Goal: Task Accomplishment & Management: Complete application form

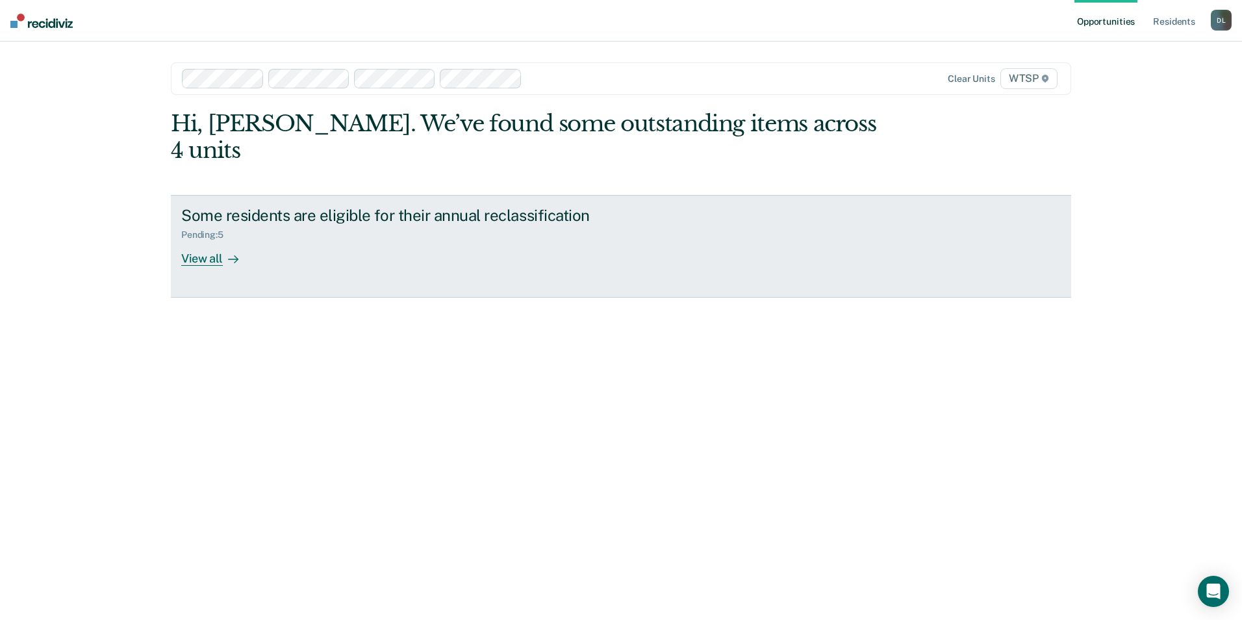
click at [207, 240] on div "View all" at bounding box center [217, 252] width 73 height 25
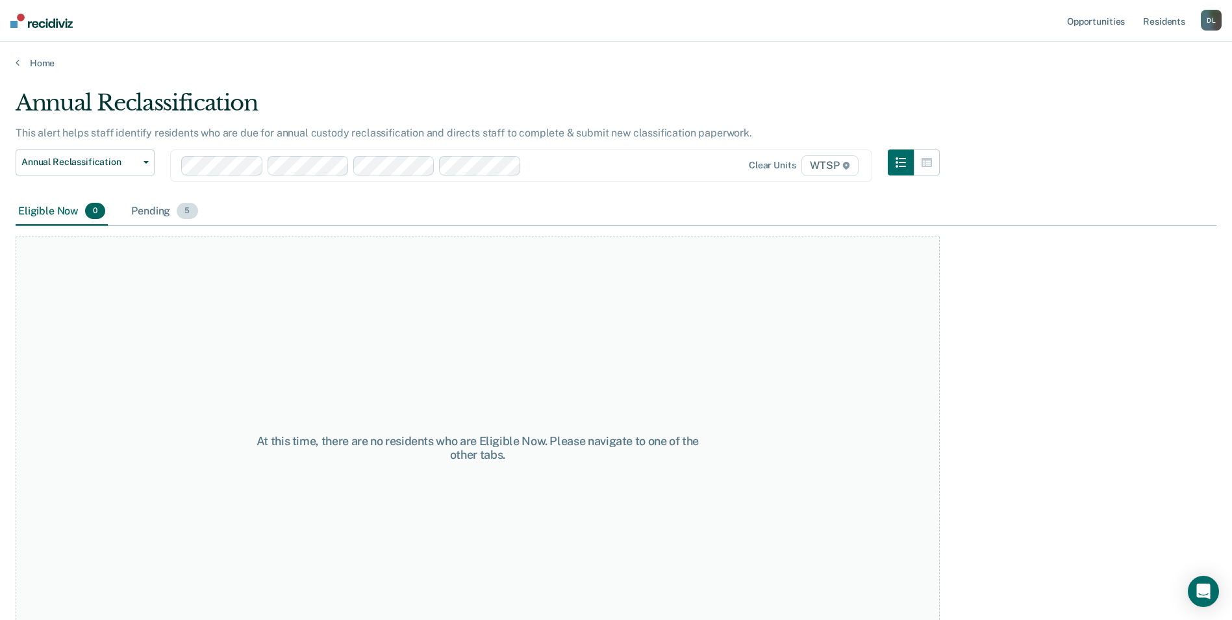
click at [162, 209] on div "Pending 5" at bounding box center [164, 211] width 71 height 29
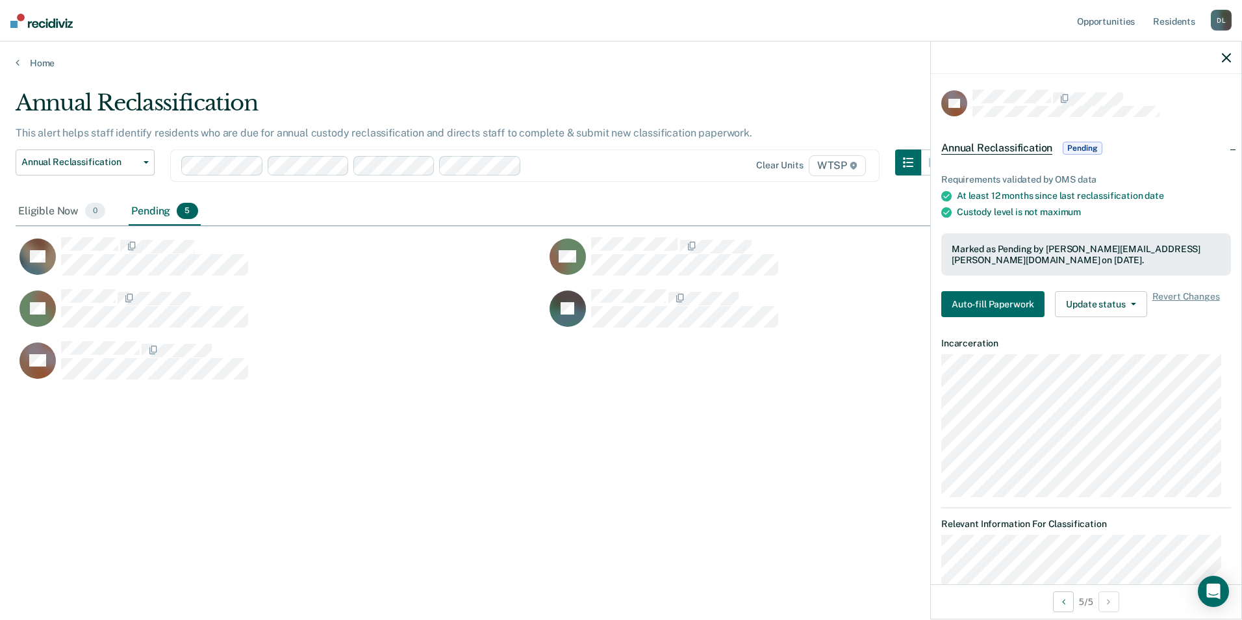
click at [1087, 149] on span "Pending" at bounding box center [1082, 148] width 39 height 13
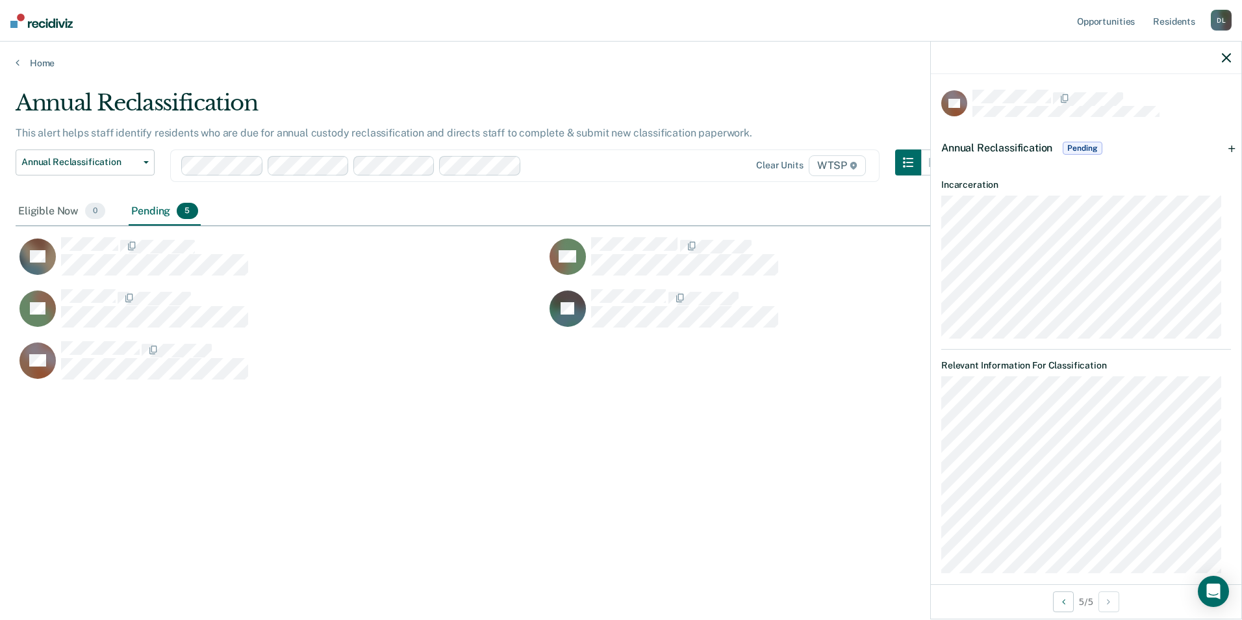
click at [1087, 149] on span "Pending" at bounding box center [1082, 148] width 39 height 13
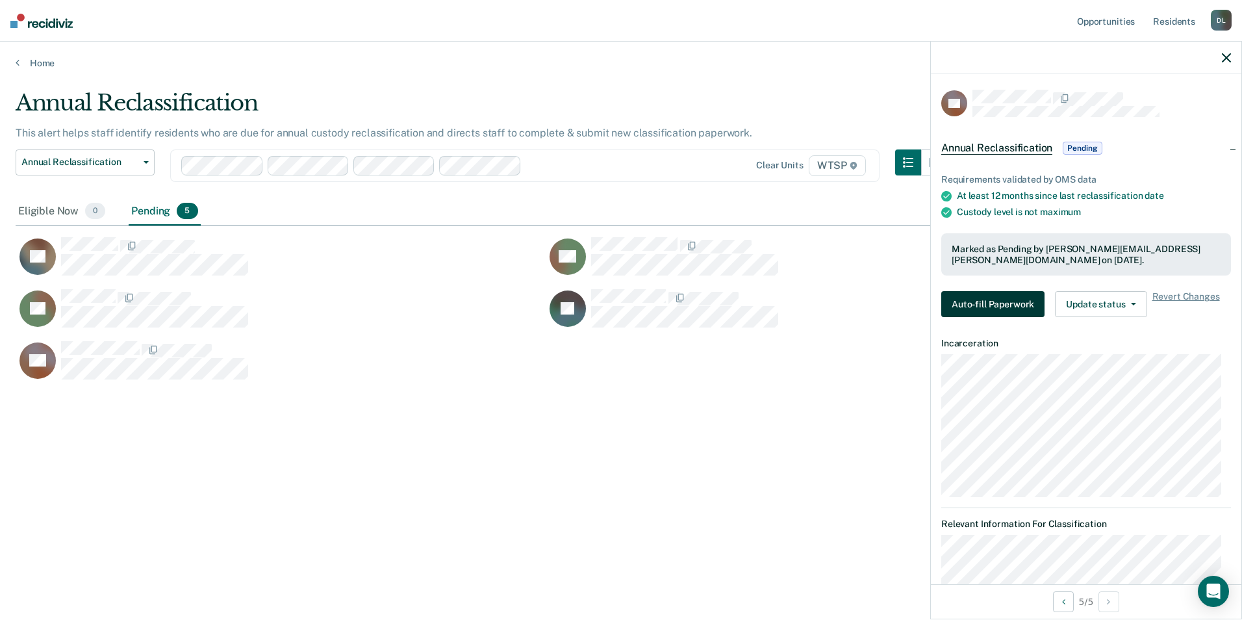
click at [1003, 298] on button "Auto-fill Paperwork" at bounding box center [992, 304] width 103 height 26
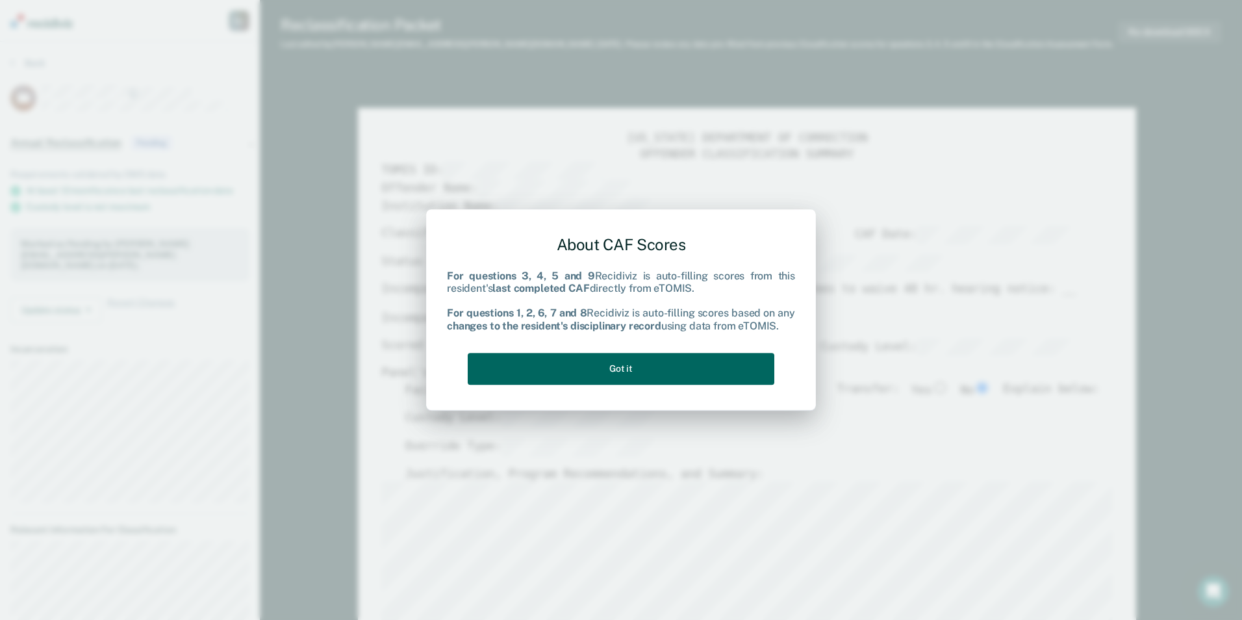
click at [624, 361] on button "Got it" at bounding box center [621, 369] width 307 height 32
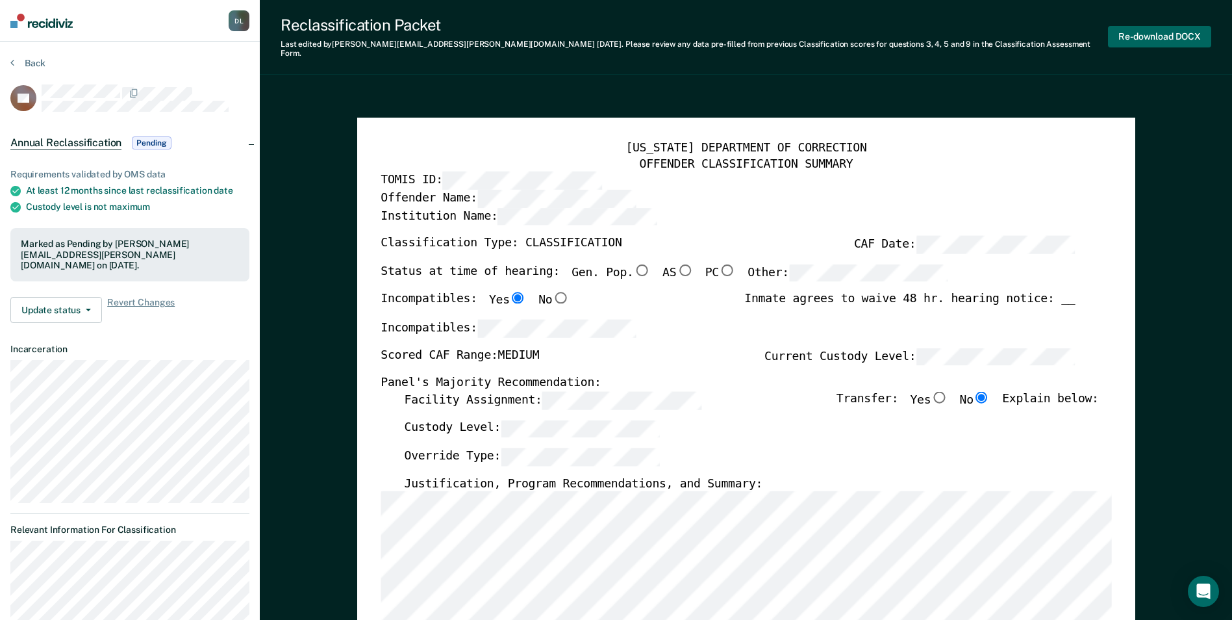
click at [1150, 29] on button "Re-download DOCX" at bounding box center [1159, 36] width 103 height 21
type textarea "x"
